Goal: Task Accomplishment & Management: Use online tool/utility

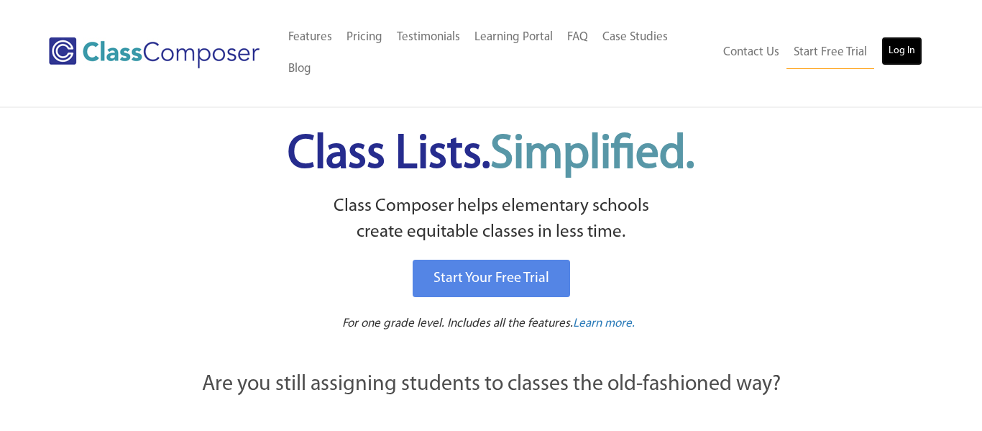
click at [903, 37] on link "Log In" at bounding box center [901, 51] width 41 height 29
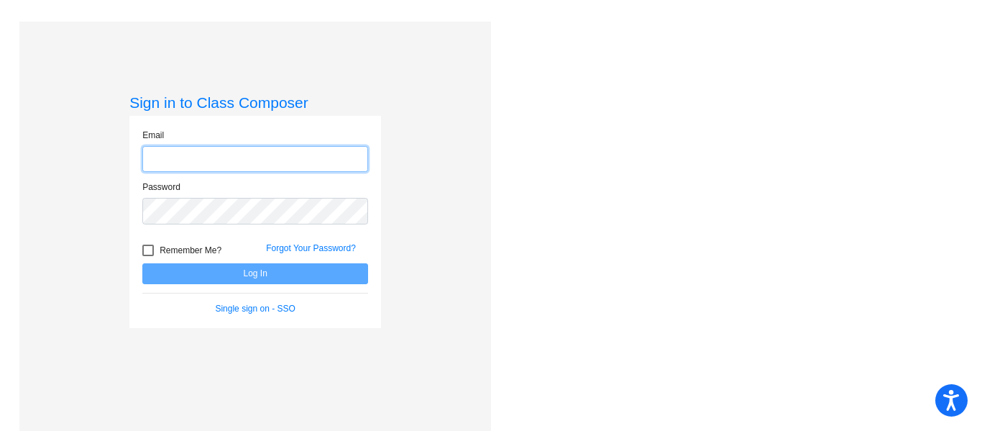
type input "kristina_collier@lkstevens.wednet.edu"
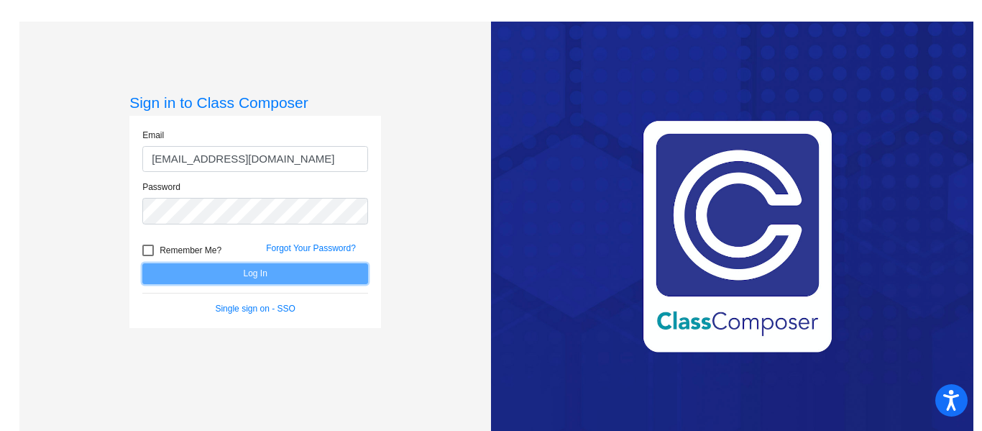
click at [249, 275] on button "Log In" at bounding box center [255, 273] width 226 height 21
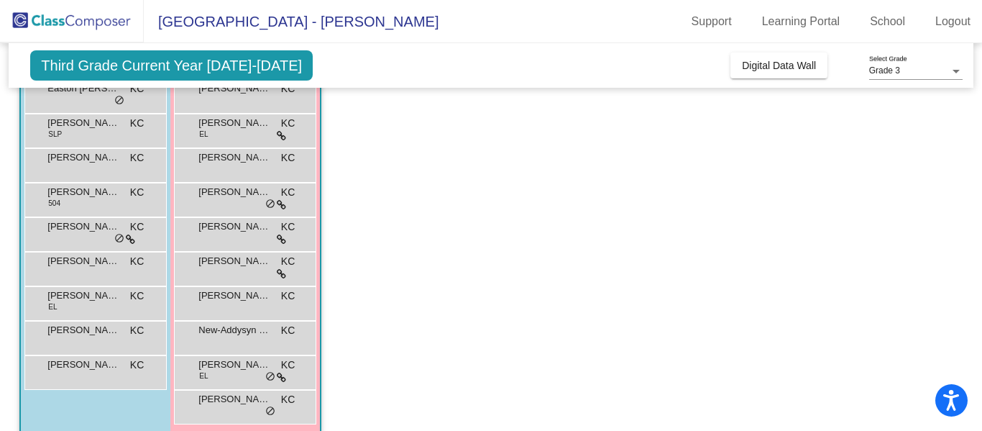
scroll to position [236, 0]
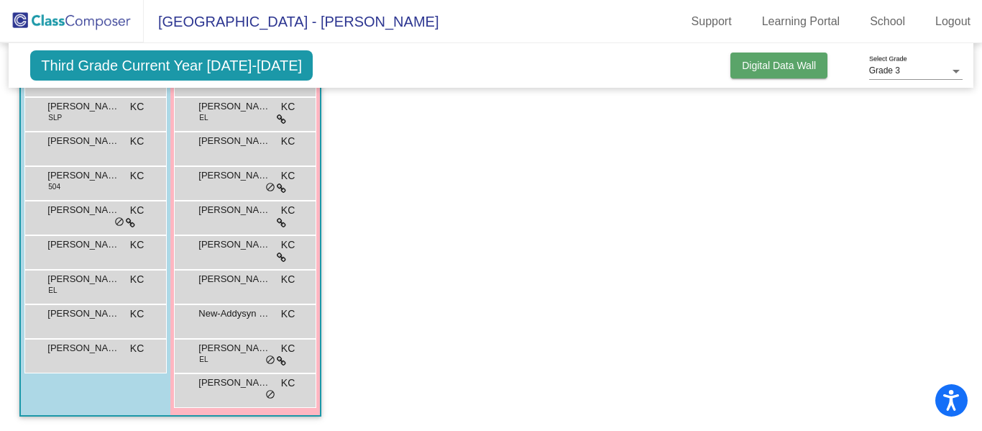
click at [745, 66] on span "Digital Data Wall" at bounding box center [779, 65] width 74 height 11
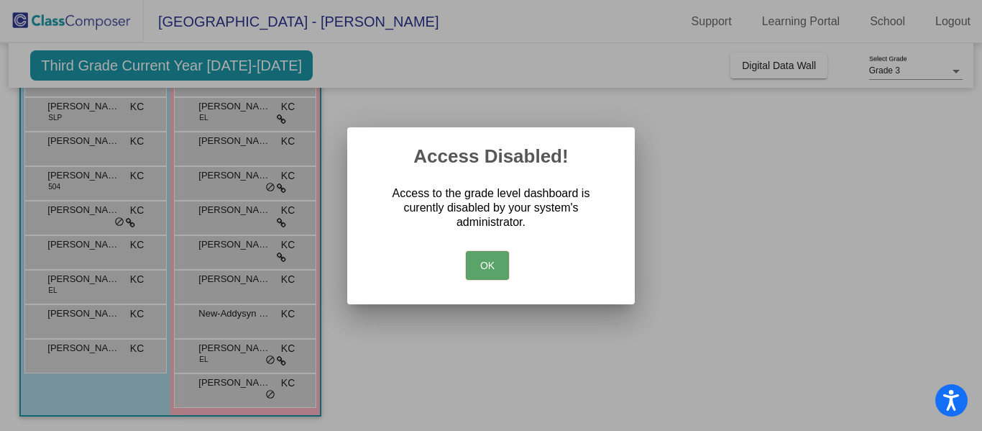
click at [491, 253] on button "OK" at bounding box center [487, 265] width 43 height 29
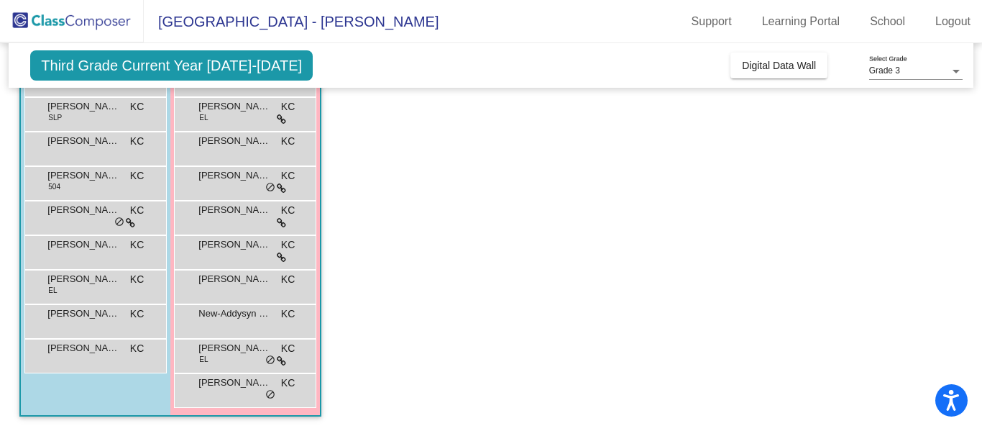
scroll to position [0, 0]
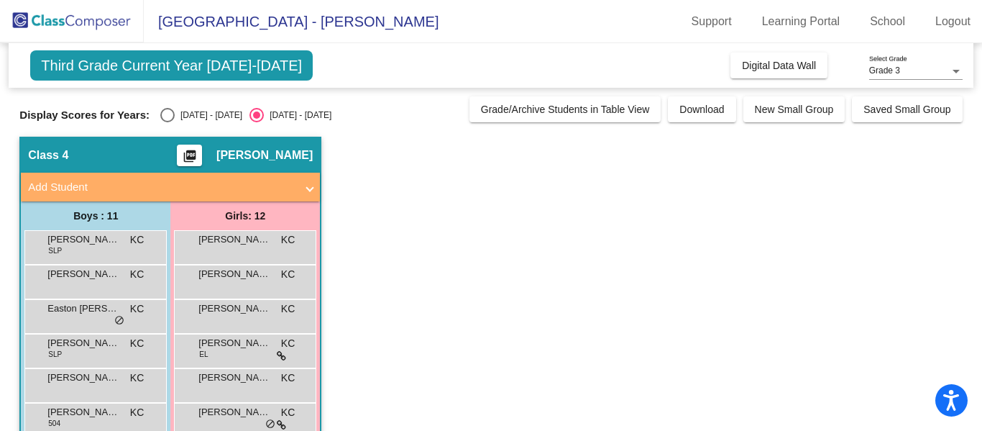
click at [307, 187] on span at bounding box center [310, 187] width 6 height 17
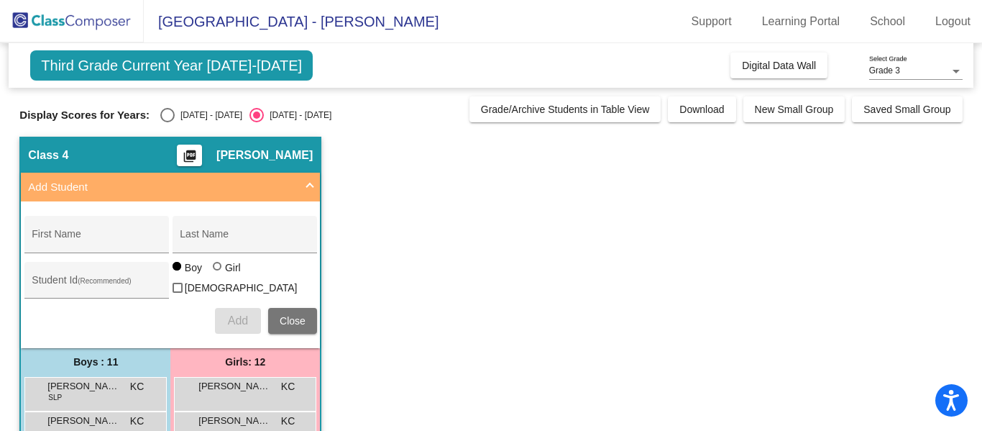
click at [307, 187] on span at bounding box center [310, 187] width 6 height 17
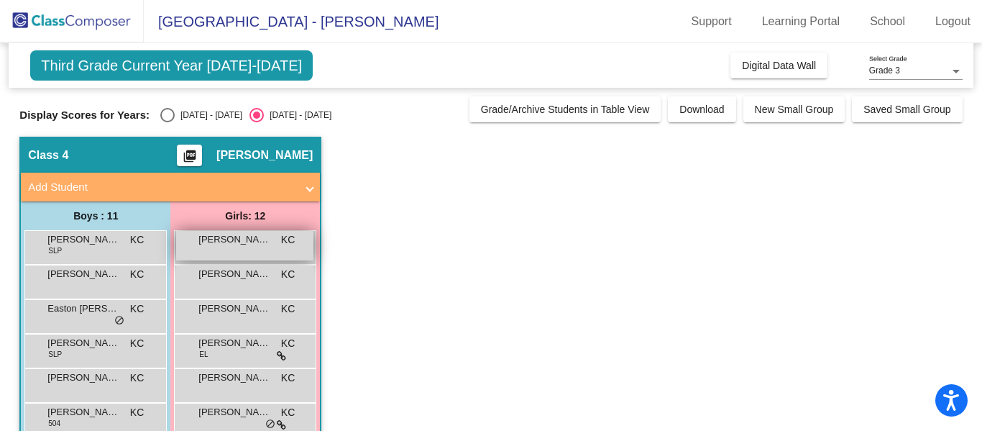
click at [244, 252] on div "AALIYAH LEIA KC lock do_not_disturb_alt" at bounding box center [244, 245] width 137 height 29
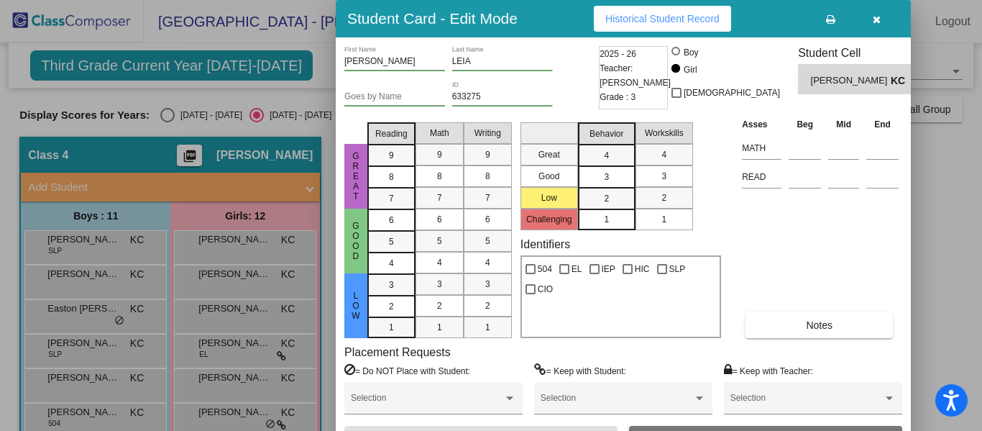
click at [873, 19] on icon "button" at bounding box center [877, 19] width 8 height 10
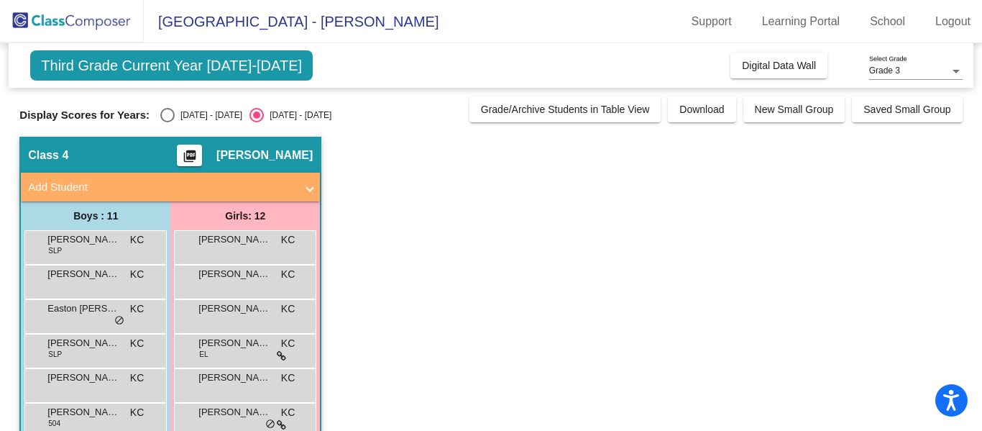
click at [160, 119] on div "Select an option" at bounding box center [167, 115] width 14 height 14
click at [167, 122] on input "2024 - 2025" at bounding box center [167, 122] width 1 height 1
radio input "true"
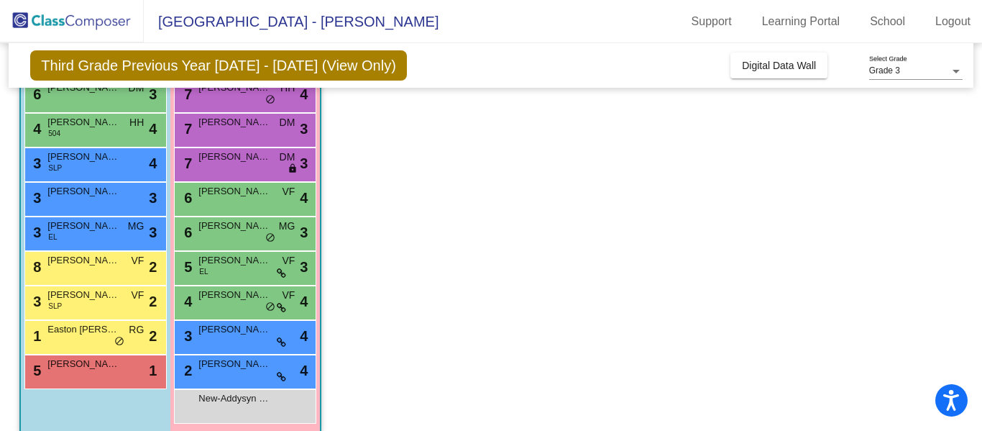
scroll to position [224, 0]
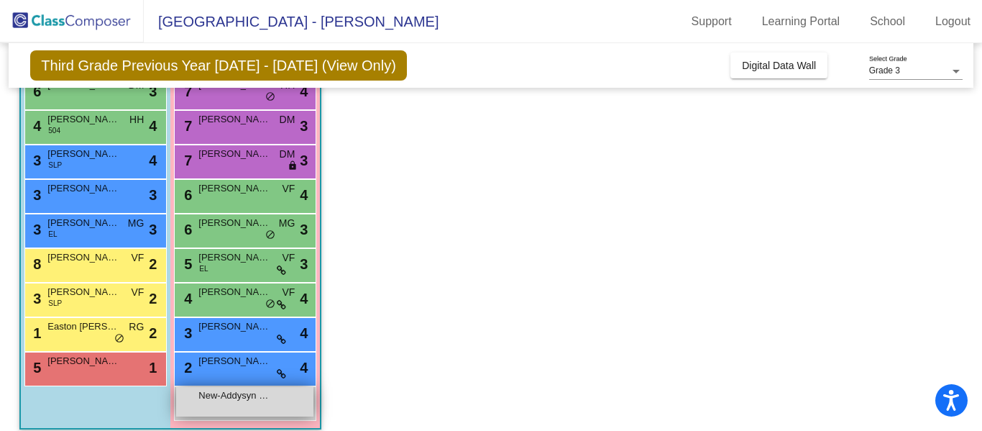
click at [249, 395] on span "New-Addysyn Low" at bounding box center [234, 395] width 72 height 14
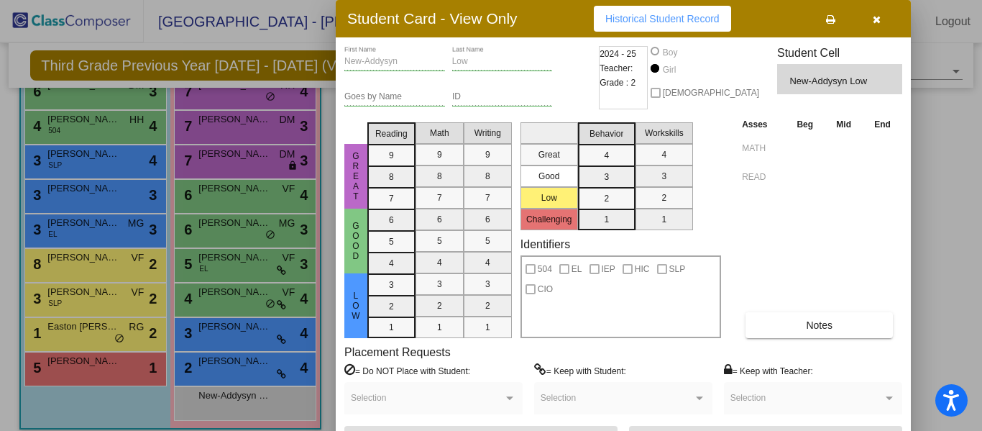
click at [875, 19] on icon "button" at bounding box center [877, 19] width 8 height 10
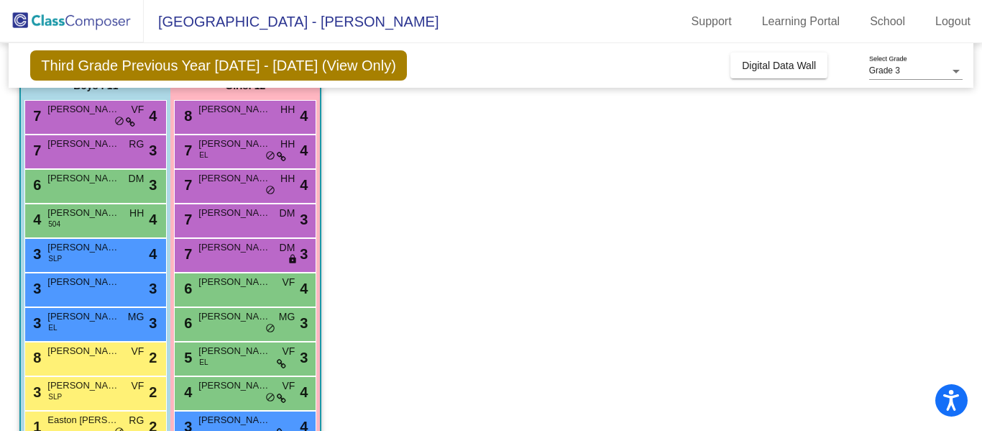
scroll to position [132, 0]
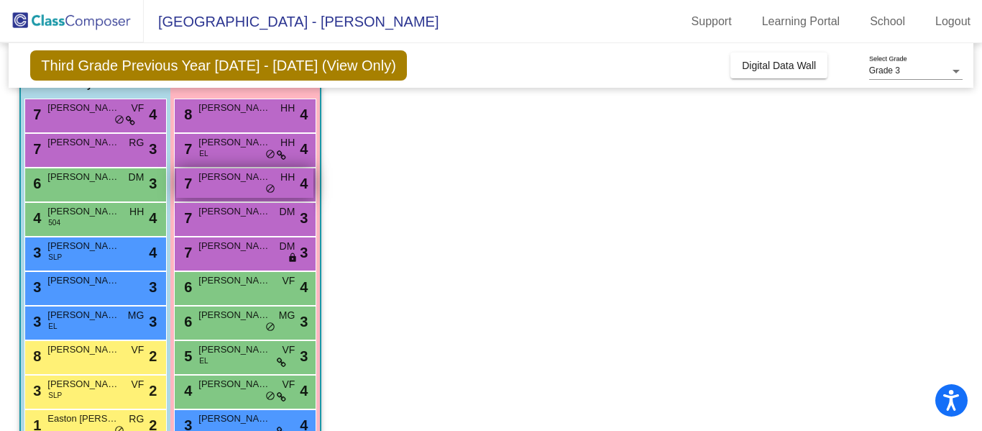
click at [247, 192] on div "7 Vivia Pulver HH lock do_not_disturb_alt 4" at bounding box center [244, 182] width 137 height 29
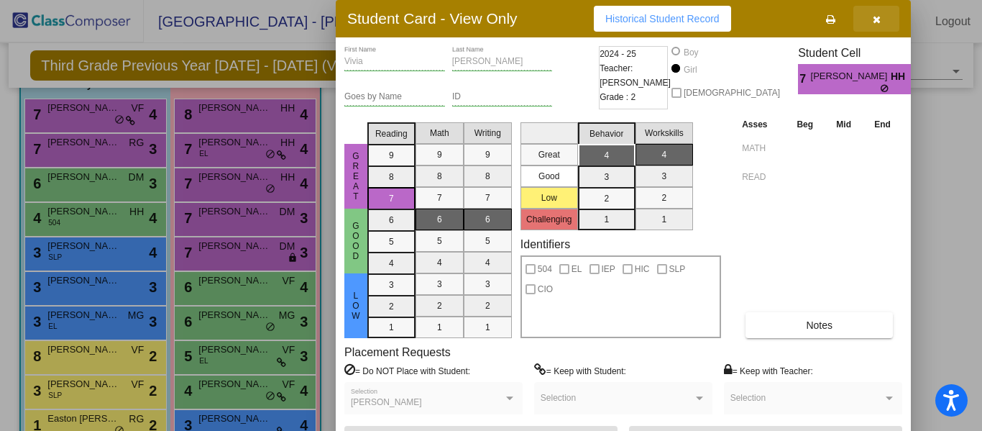
click at [880, 14] on icon "button" at bounding box center [877, 19] width 8 height 10
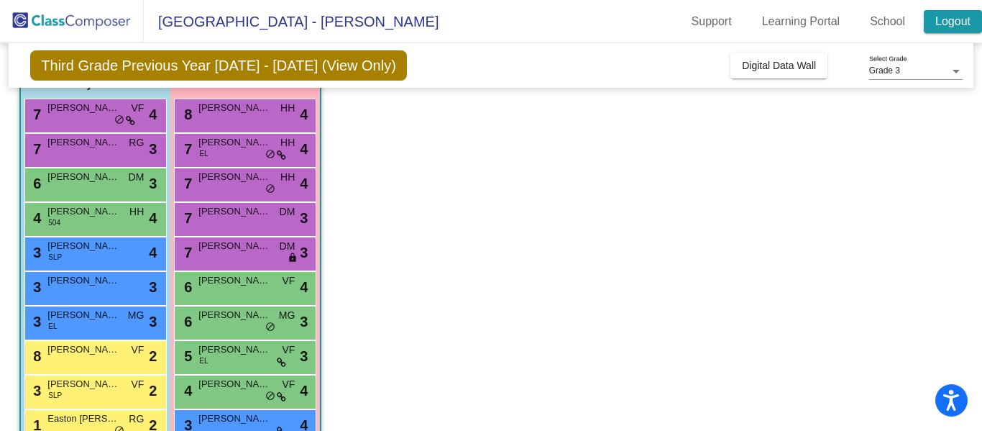
click at [946, 21] on link "Logout" at bounding box center [953, 21] width 58 height 23
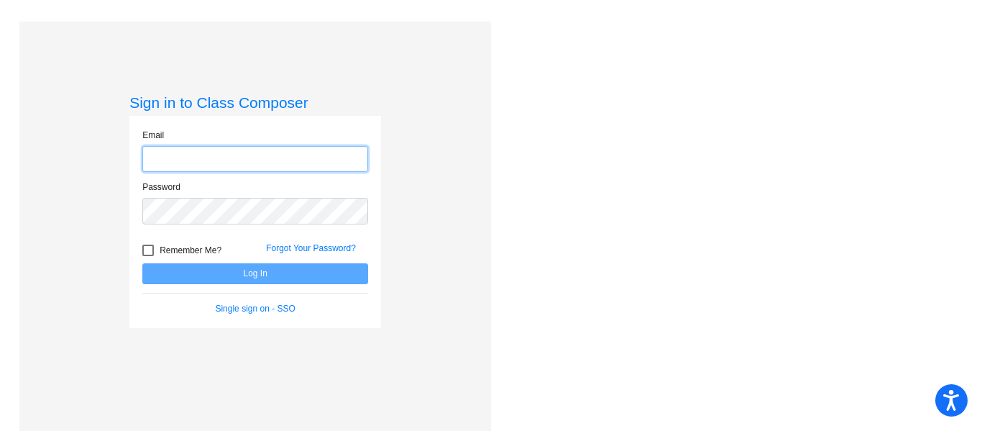
type input "kristina_collier@lkstevens.wednet.edu"
